Goal: Task Accomplishment & Management: Manage account settings

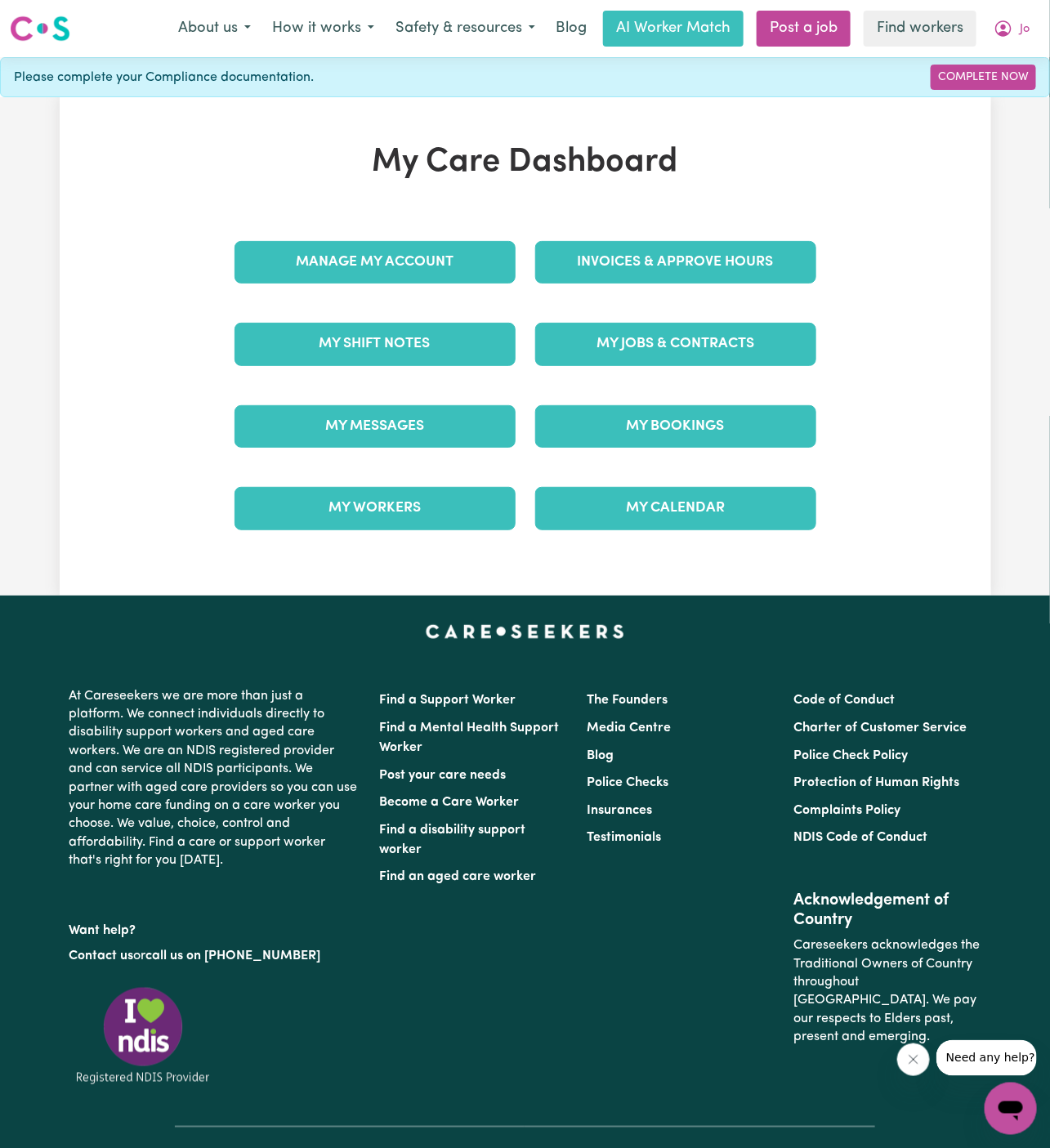
click at [696, 233] on div "Invoices & Approve Hours" at bounding box center [676, 262] width 301 height 81
click at [700, 261] on link "Invoices & Approve Hours" at bounding box center [676, 262] width 281 height 43
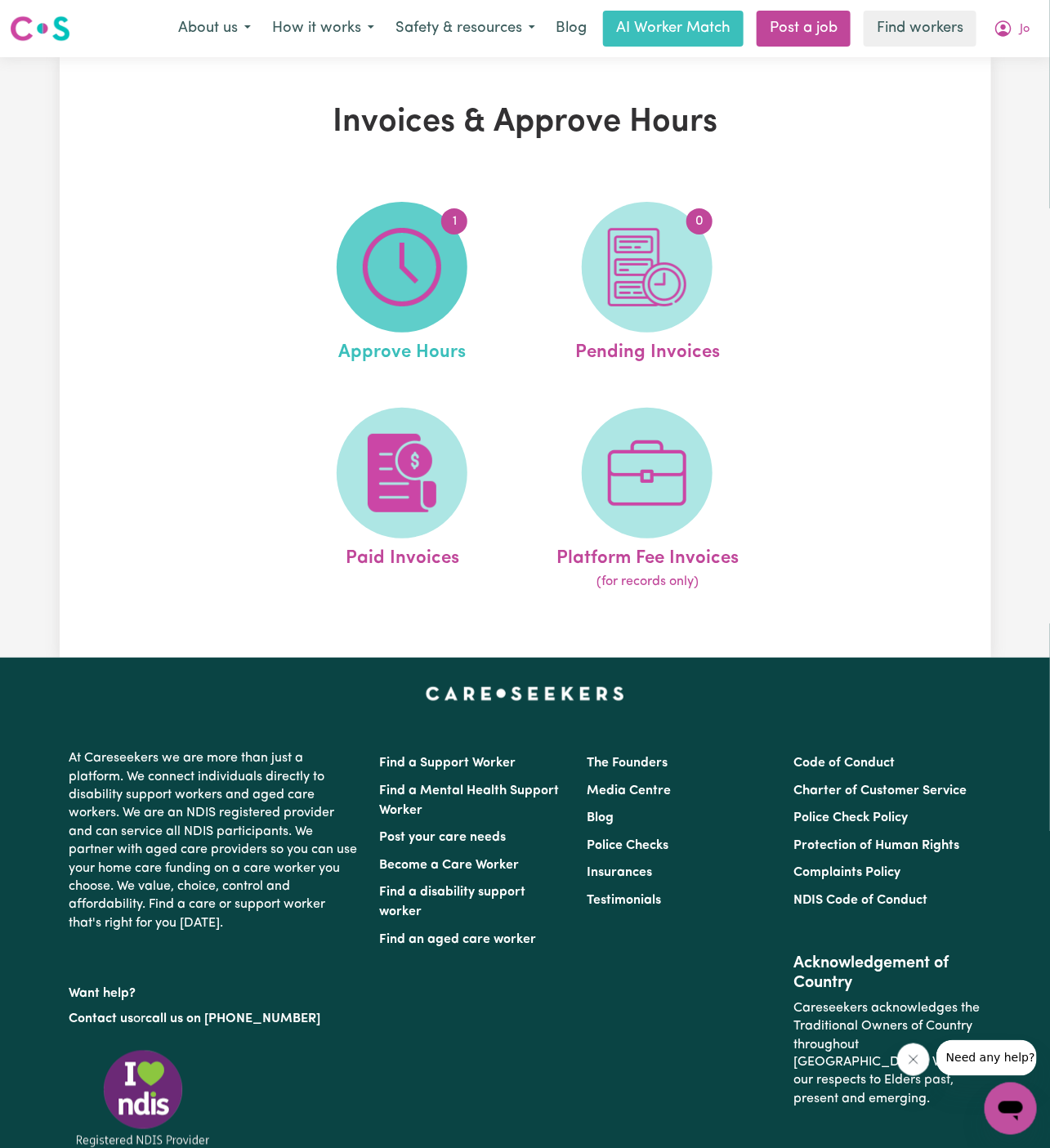
click at [413, 280] on img at bounding box center [402, 267] width 79 height 79
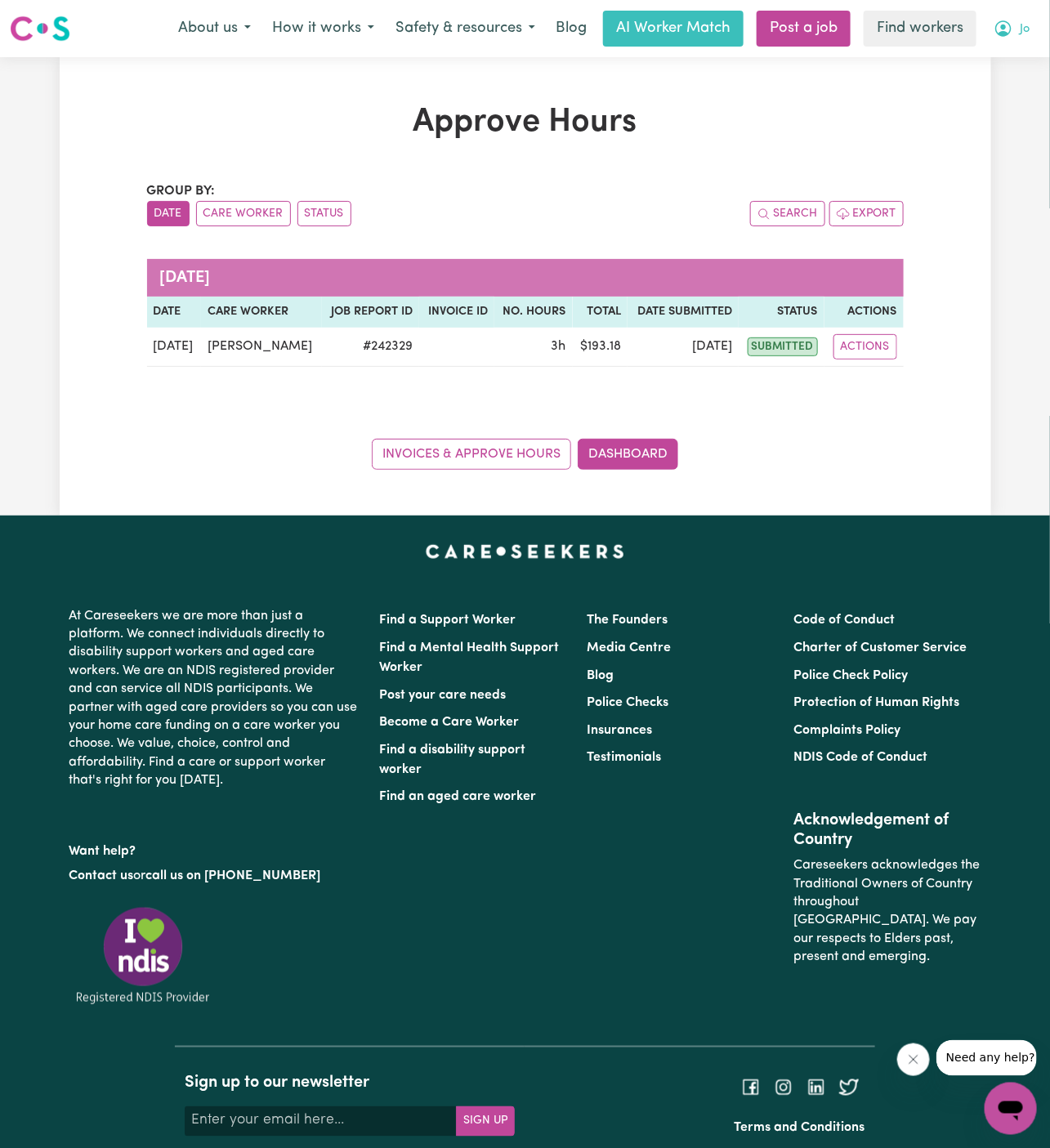
click at [1019, 33] on span "Jo" at bounding box center [1024, 29] width 10 height 18
click at [1007, 91] on link "Logout" at bounding box center [974, 94] width 129 height 31
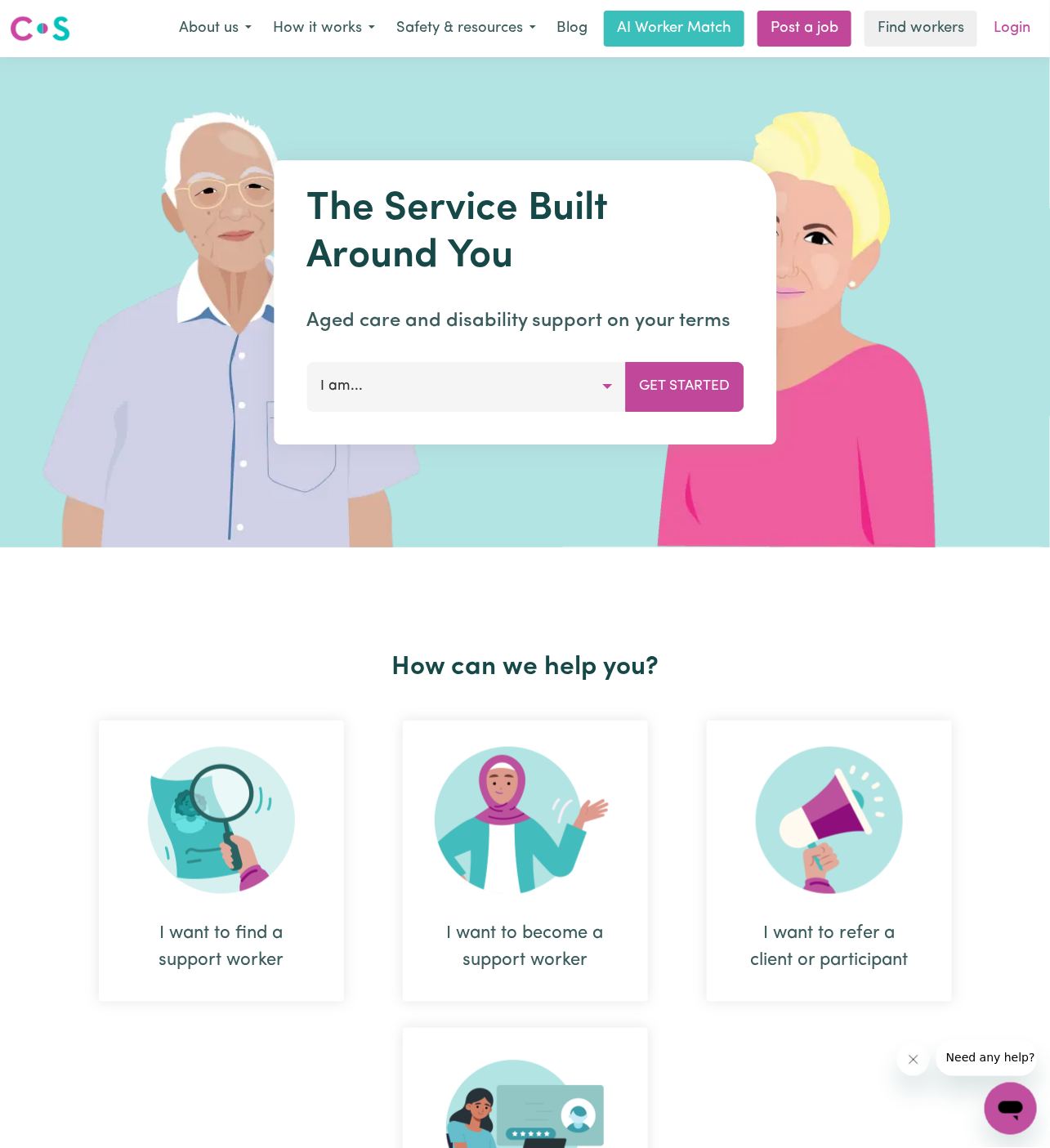
click at [1026, 34] on link "Login" at bounding box center [1012, 28] width 56 height 36
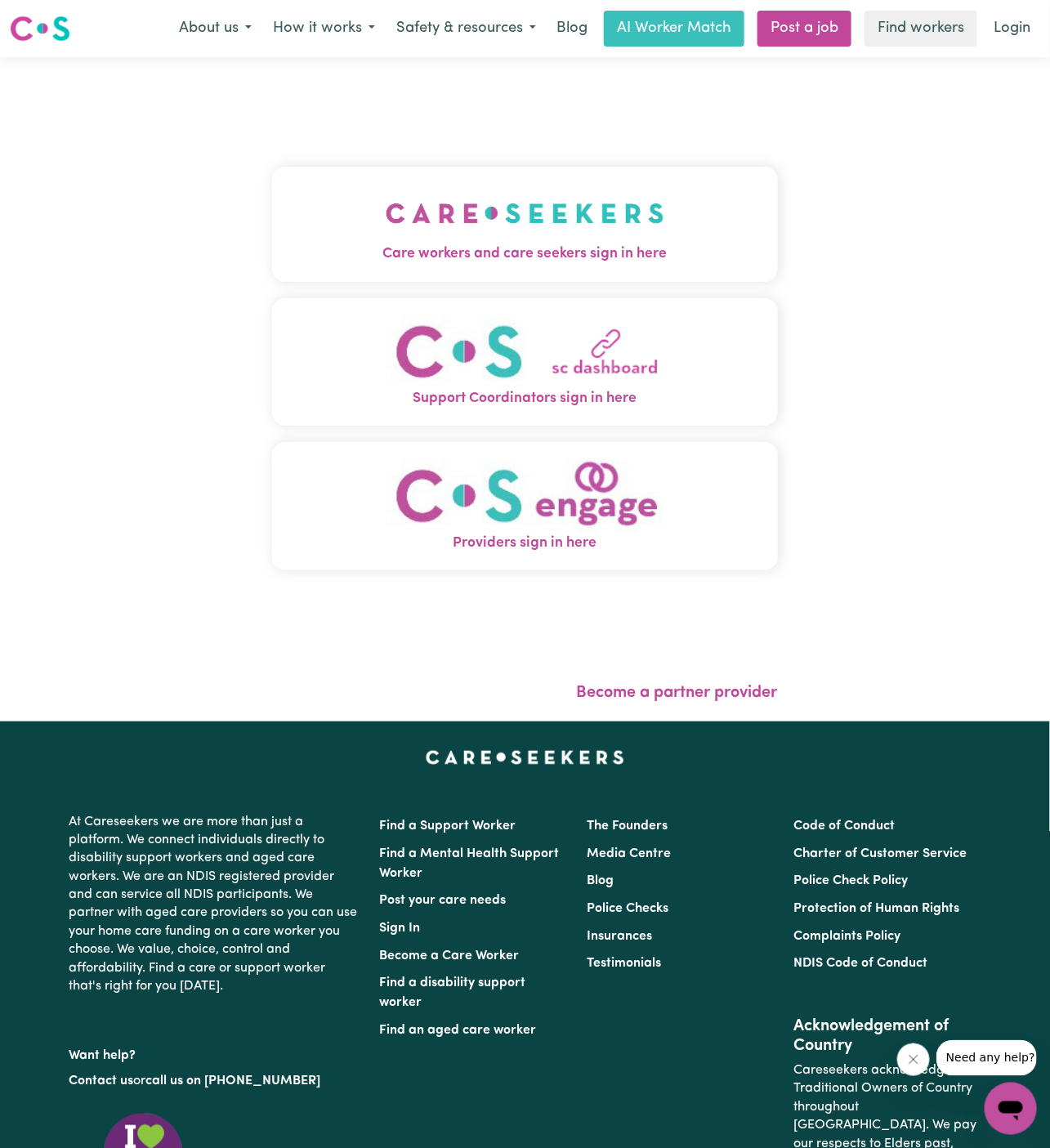
click at [488, 209] on img "Care workers and care seekers sign in here" at bounding box center [525, 213] width 279 height 60
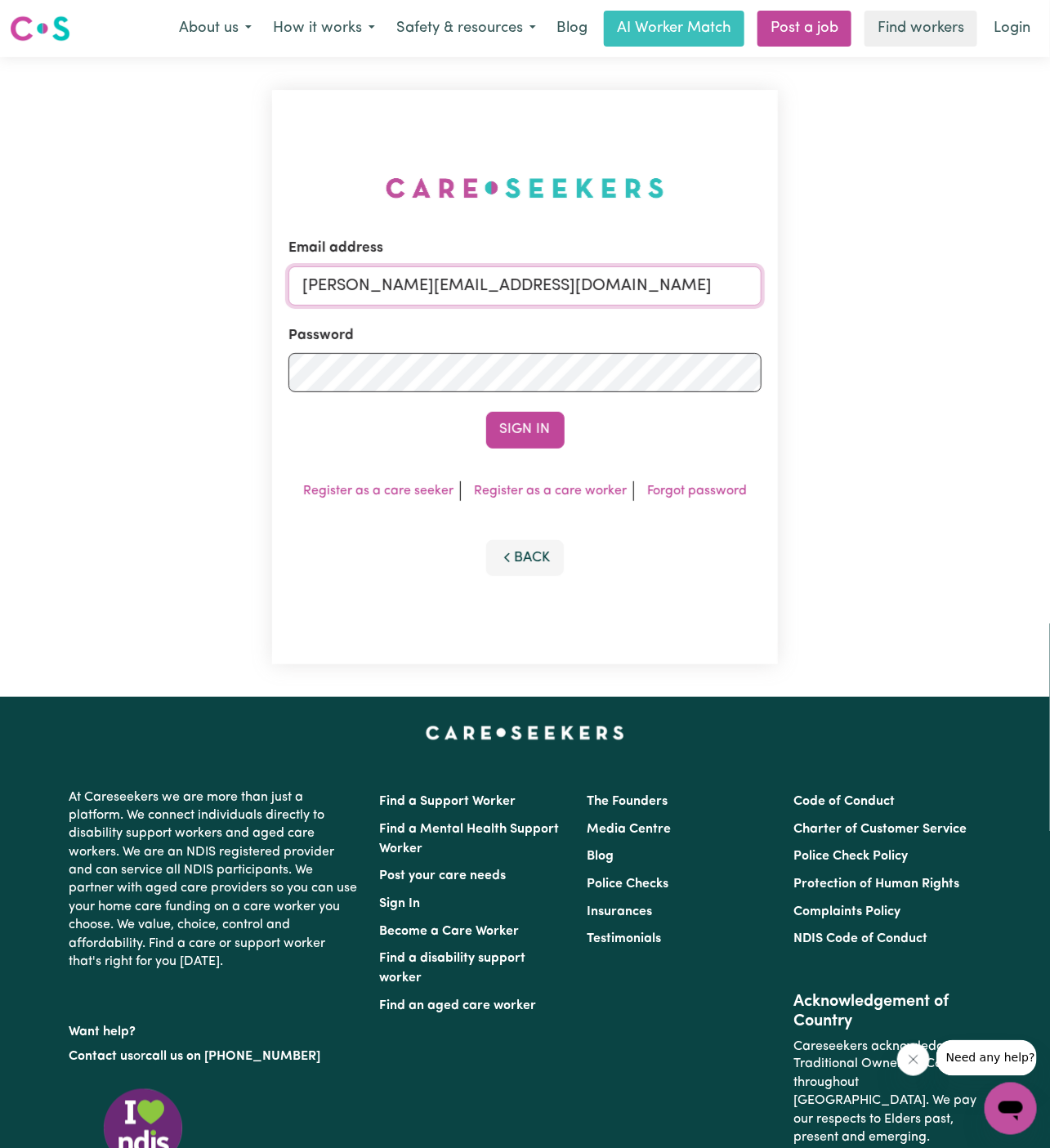
click at [457, 276] on input "[PERSON_NAME][EMAIL_ADDRESS][DOMAIN_NAME]" at bounding box center [525, 286] width 473 height 39
drag, startPoint x: 391, startPoint y: 278, endPoint x: 1119, endPoint y: 294, distance: 728.2
click at [1049, 294] on html "Menu About us How it works Safety & resources Blog AI Worker Match Post a job F…" at bounding box center [525, 700] width 1050 height 1400
type input "[EMAIL_ADDRESS][PERSON_NAME][DOMAIN_NAME]"
click at [511, 471] on div "Email address [EMAIL_ADDRESS][DOMAIN_NAME] Password Sign In Register as a care …" at bounding box center [525, 377] width 506 height 574
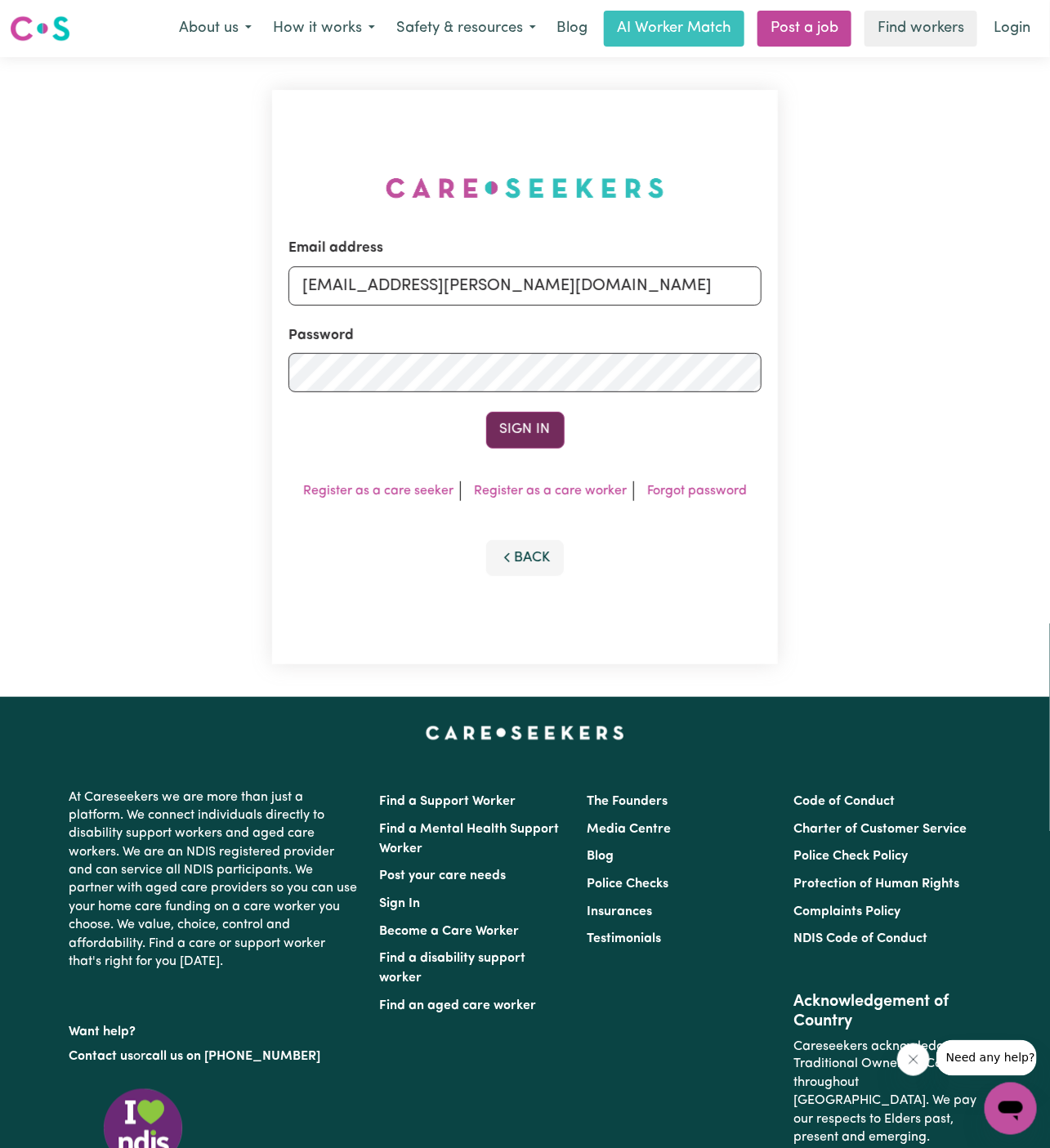
click at [542, 413] on button "Sign In" at bounding box center [525, 430] width 79 height 36
